Goal: Information Seeking & Learning: Understand process/instructions

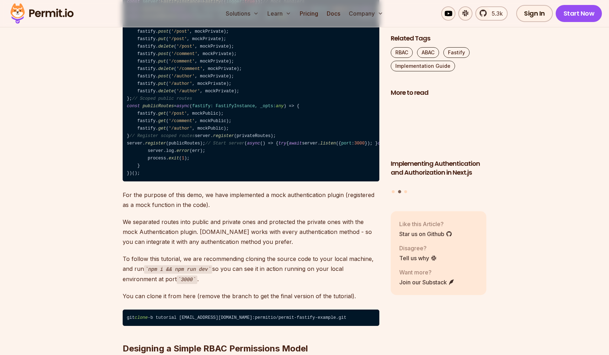
scroll to position [796, 0]
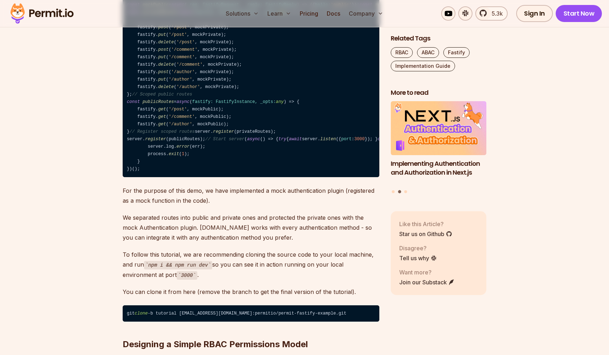
click at [207, 178] on code "require ( 'dotenv' ). config (); import Fastify from 'fastify' ; import type { …" at bounding box center [251, 79] width 257 height 195
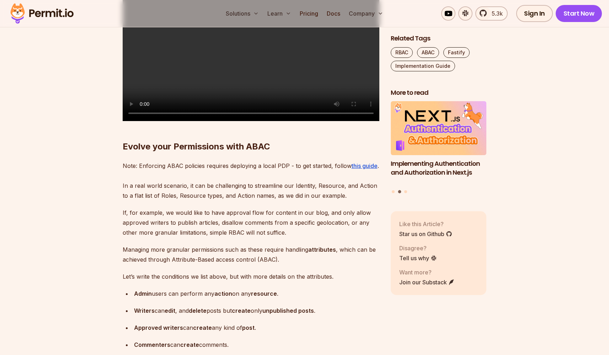
scroll to position [2890, 0]
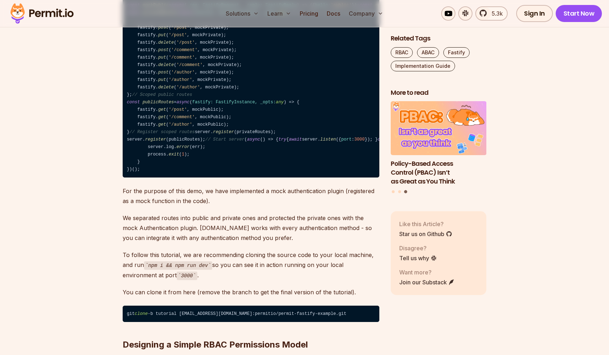
scroll to position [797, 0]
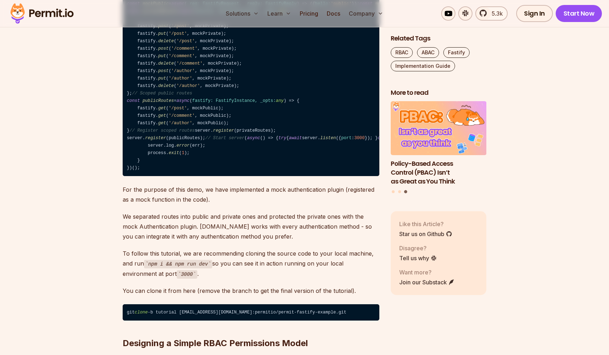
click at [187, 177] on code "require ( 'dotenv' ). config (); import Fastify from 'fastify' ; import type { …" at bounding box center [251, 78] width 257 height 195
click at [221, 177] on code "require ( 'dotenv' ). config (); import Fastify from 'fastify' ; import type { …" at bounding box center [251, 78] width 257 height 195
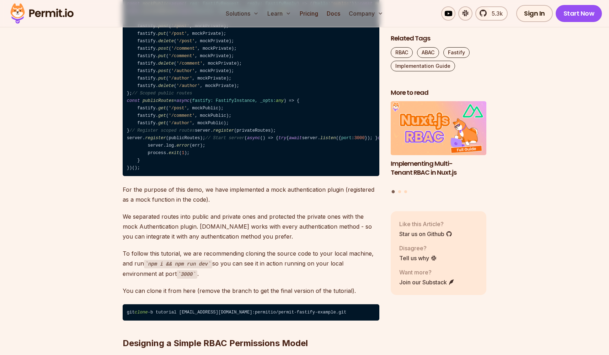
click at [205, 97] on code "require ( 'dotenv' ). config (); import Fastify from 'fastify' ; import type { …" at bounding box center [251, 78] width 257 height 195
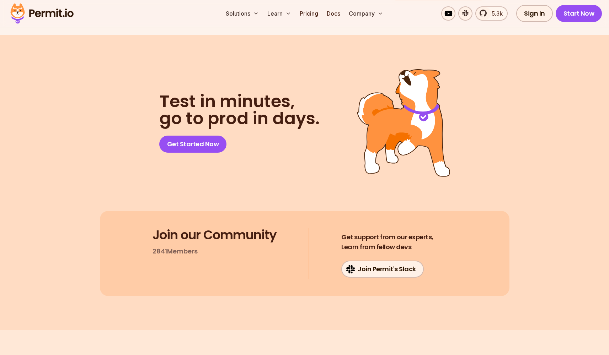
scroll to position [5121, 0]
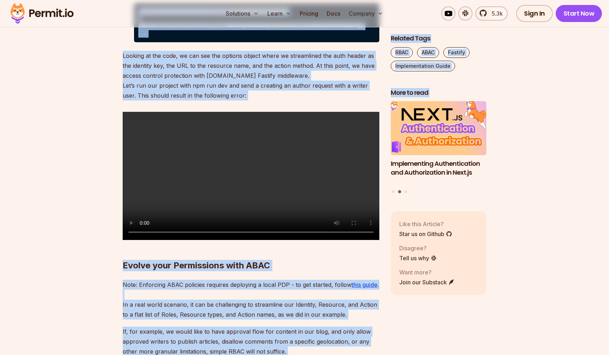
scroll to position [0, 86]
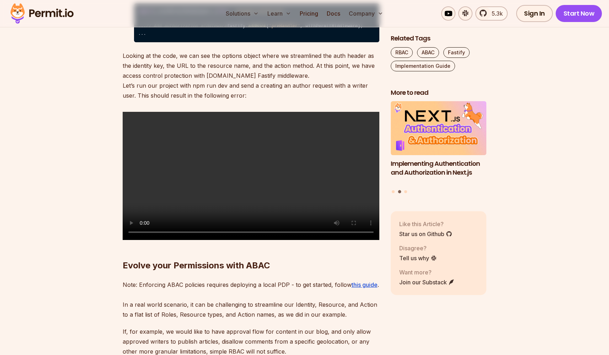
drag, startPoint x: 214, startPoint y: 117, endPoint x: 377, endPoint y: 116, distance: 163.1
copy code "= async ( req: FastifyRequest, reply: FastifyReply, done: HookHandlerDoneFuncti…"
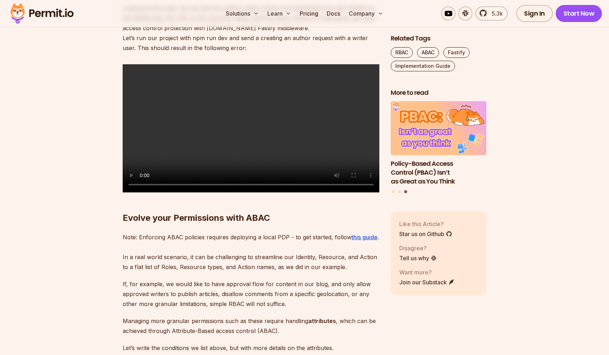
scroll to position [2806, 0]
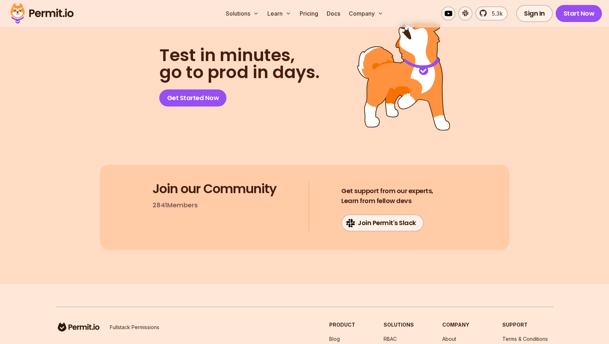
scroll to position [2646, 0]
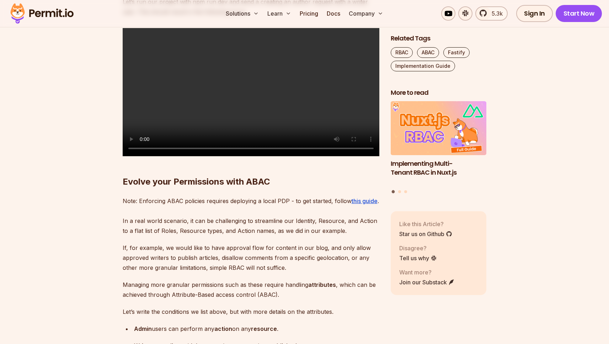
scroll to position [2853, 0]
